Goal: Obtain resource: Obtain resource

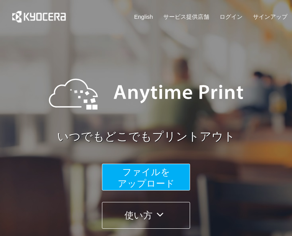
click at [152, 178] on span "ファイルを ​​アップロード" at bounding box center [146, 178] width 57 height 22
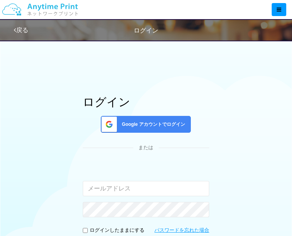
click at [21, 27] on link "戻る" at bounding box center [21, 30] width 15 height 7
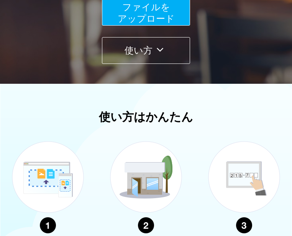
scroll to position [268, 0]
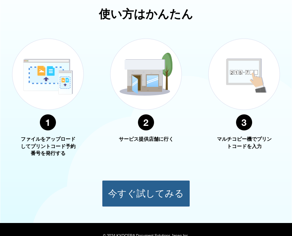
click at [144, 188] on button "今すぐ試してみる" at bounding box center [146, 193] width 88 height 27
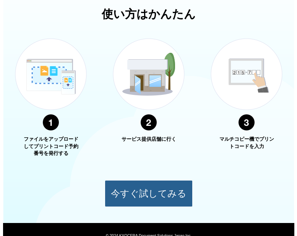
scroll to position [208, 0]
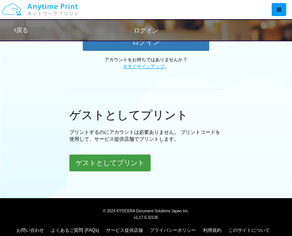
click at [136, 165] on button "ゲストとしてプリント" at bounding box center [109, 163] width 81 height 17
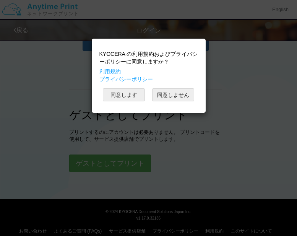
click at [132, 95] on button "同意します" at bounding box center [124, 94] width 42 height 13
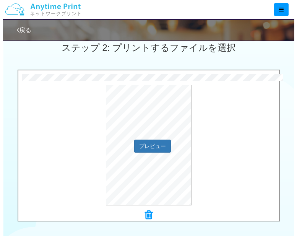
scroll to position [204, 0]
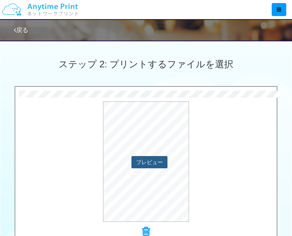
click at [147, 163] on button "プレビュー" at bounding box center [149, 162] width 36 height 12
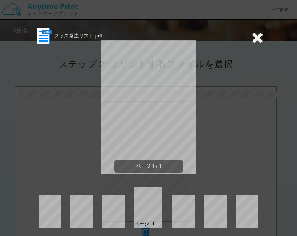
drag, startPoint x: 196, startPoint y: 96, endPoint x: 71, endPoint y: 118, distance: 126.2
click at [71, 118] on div "ページ 1 / 1" at bounding box center [149, 113] width 230 height 134
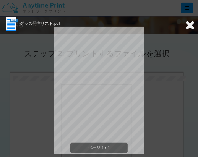
scroll to position [204, 0]
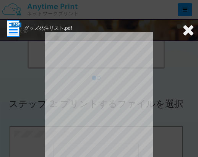
drag, startPoint x: 26, startPoint y: 78, endPoint x: 27, endPoint y: 54, distance: 24.1
click at [27, 54] on div "ページ 1 / 1" at bounding box center [99, 114] width 191 height 153
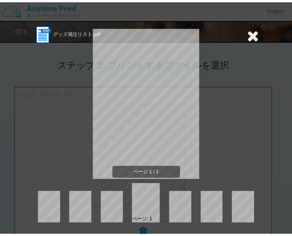
scroll to position [3, 0]
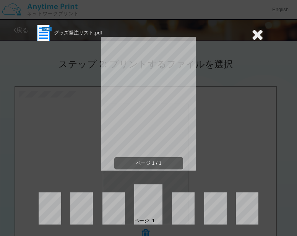
click at [253, 33] on icon at bounding box center [258, 34] width 12 height 15
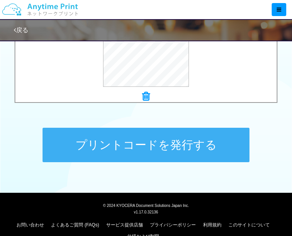
scroll to position [358, 0]
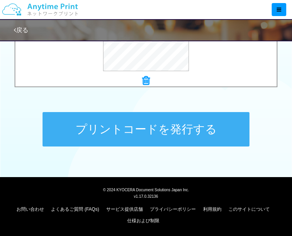
click at [178, 129] on button "プリントコードを発行する" at bounding box center [145, 129] width 207 height 34
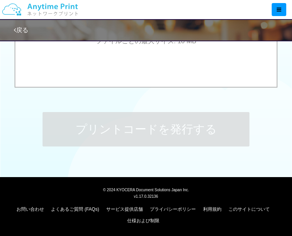
scroll to position [0, 0]
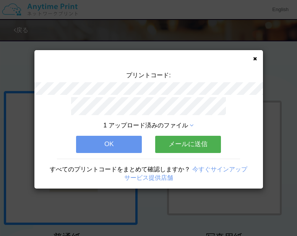
click at [91, 140] on button "OK" at bounding box center [109, 144] width 66 height 17
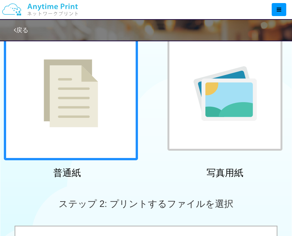
scroll to position [38, 0]
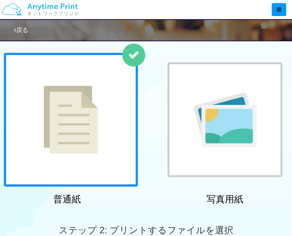
click at [15, 30] on icon at bounding box center [15, 30] width 2 height 6
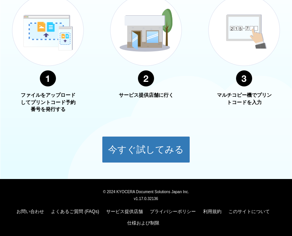
scroll to position [314, 0]
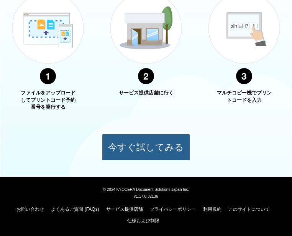
click at [117, 144] on button "今すぐ試してみる" at bounding box center [146, 147] width 88 height 27
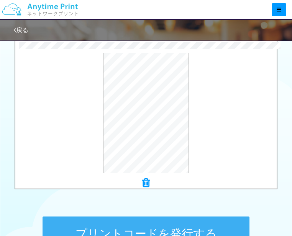
scroll to position [221, 0]
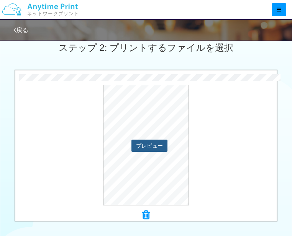
click at [147, 148] on button "プレビュー" at bounding box center [149, 146] width 36 height 12
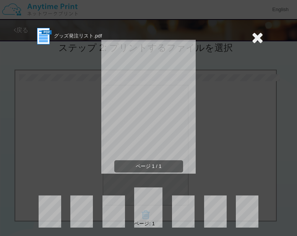
click at [252, 35] on icon at bounding box center [258, 37] width 12 height 15
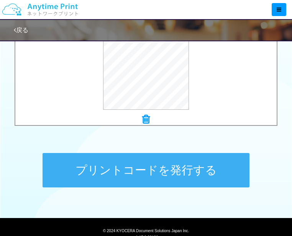
scroll to position [358, 0]
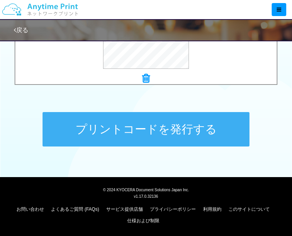
click at [160, 126] on button "プリントコードを発行する" at bounding box center [145, 129] width 207 height 34
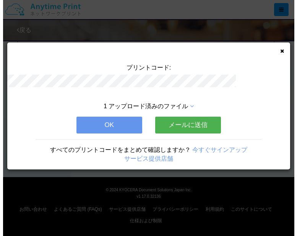
scroll to position [0, 0]
